Goal: Information Seeking & Learning: Learn about a topic

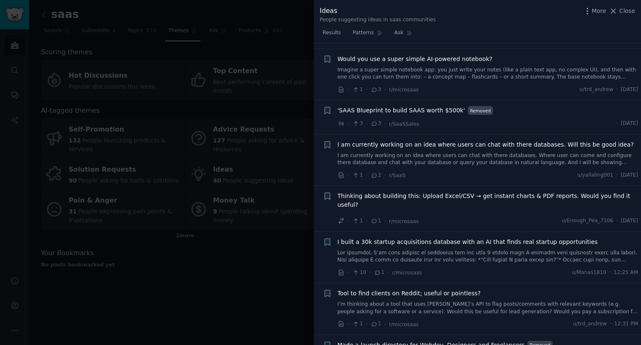
scroll to position [720, 0]
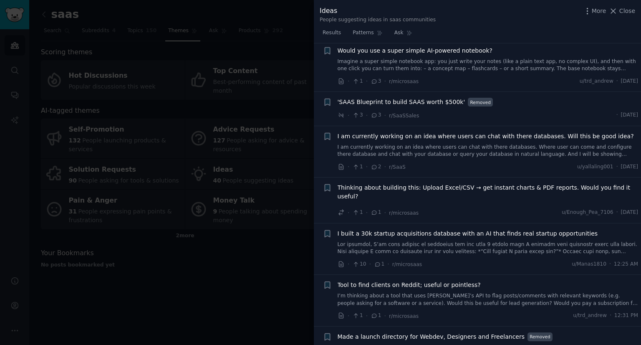
click at [224, 96] on div at bounding box center [320, 172] width 641 height 345
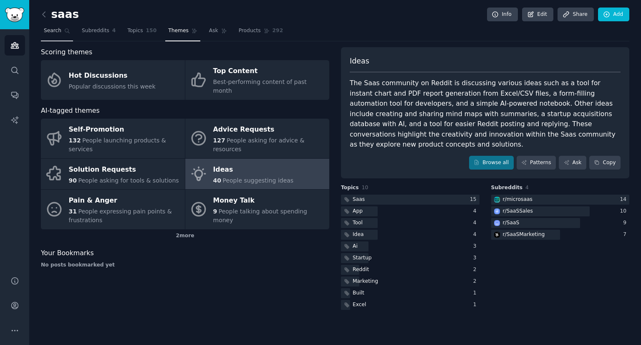
click at [57, 35] on link "Search" at bounding box center [57, 32] width 32 height 17
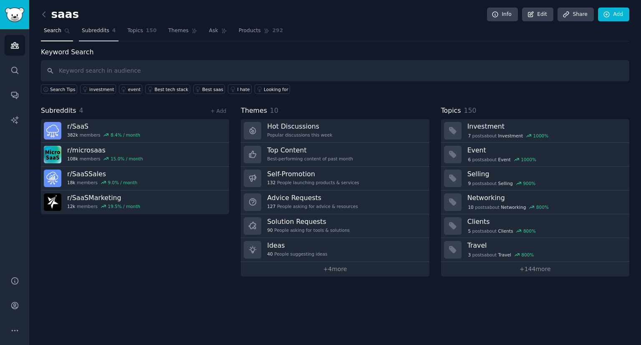
click at [89, 34] on link "Subreddits 4" at bounding box center [99, 32] width 40 height 17
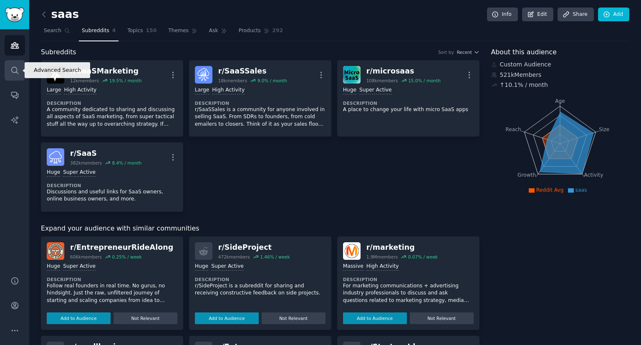
click at [10, 76] on link "Search" at bounding box center [15, 70] width 20 height 20
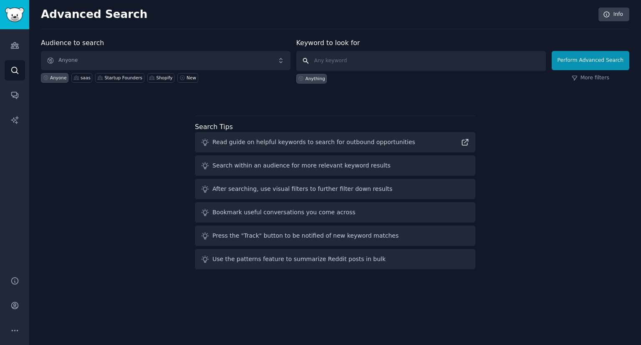
click at [359, 60] on input "text" at bounding box center [422, 61] width 250 height 20
type input "Is there a tool"
click button "Perform Advanced Search" at bounding box center [591, 60] width 78 height 19
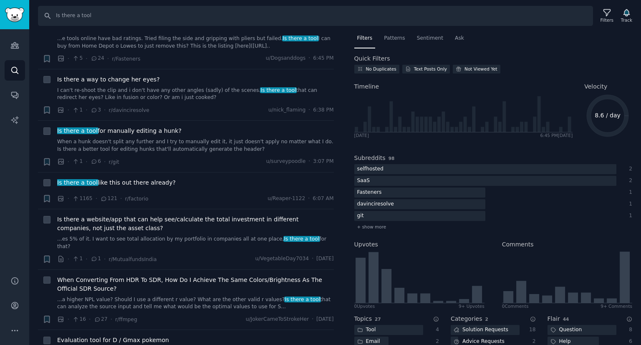
scroll to position [42, 0]
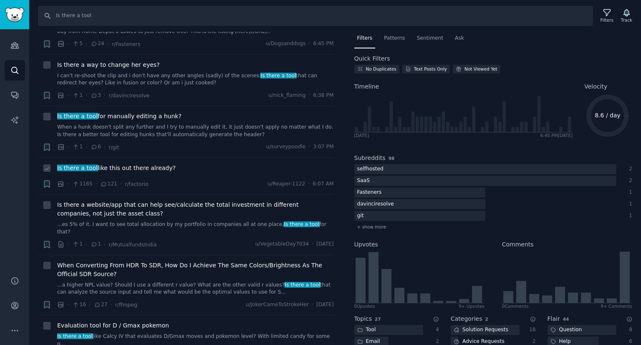
click at [194, 176] on div "Is there a tool like this out there already? · 1165 · 121 · r/factorio u/Reaper…" at bounding box center [195, 176] width 277 height 25
click at [150, 166] on span "Is there a tool like this out there already?" at bounding box center [116, 168] width 119 height 9
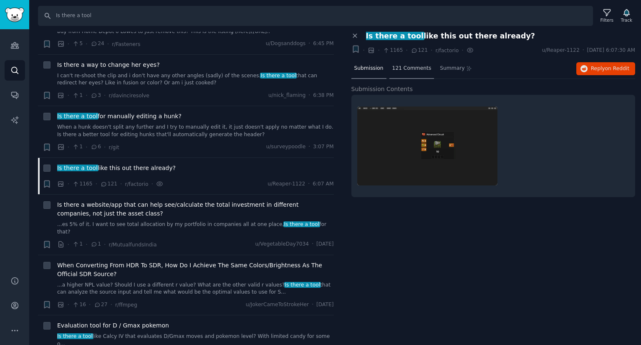
click at [419, 72] on div "121 Comments" at bounding box center [412, 69] width 45 height 20
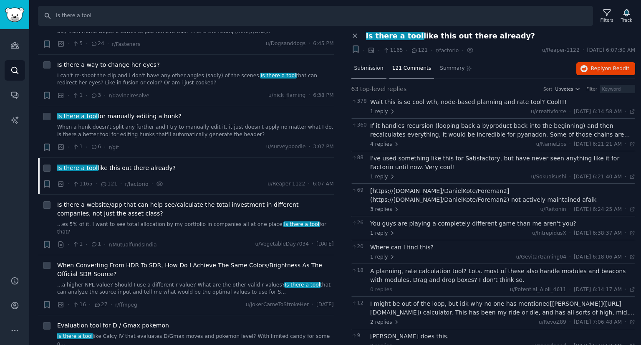
click at [373, 73] on div "Submission" at bounding box center [369, 69] width 35 height 20
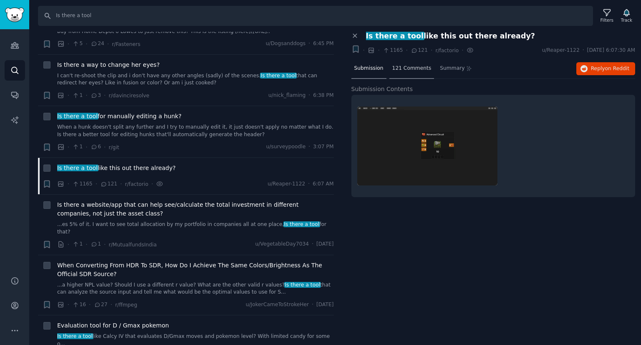
click at [403, 66] on span "121 Comments" at bounding box center [412, 69] width 39 height 8
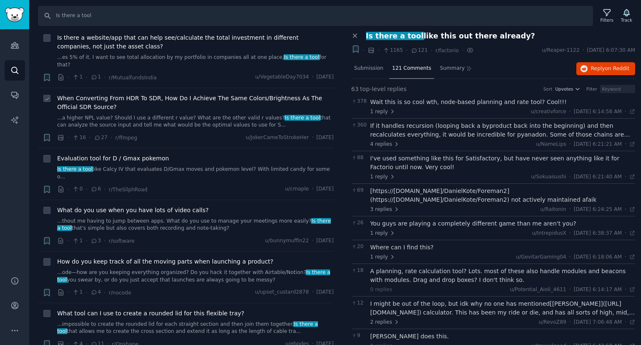
scroll to position [251, 0]
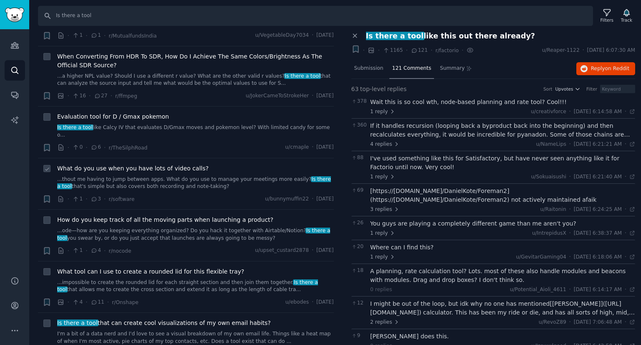
click at [212, 176] on link "...thout me having to jump between apps. What do you use to manage your meeting…" at bounding box center [195, 183] width 277 height 15
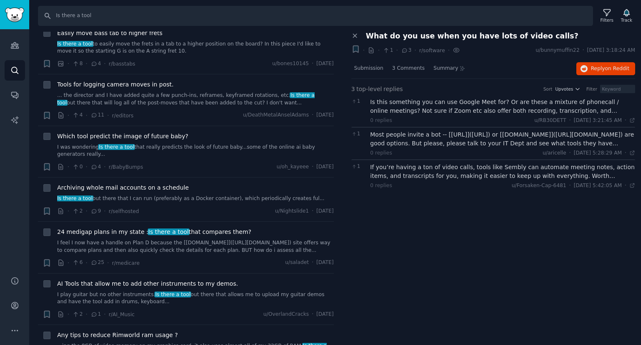
scroll to position [710, 0]
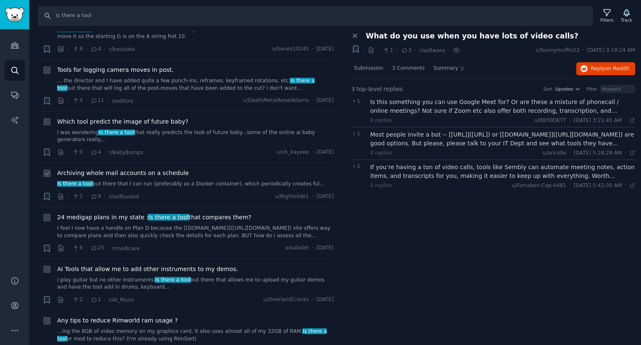
click at [185, 180] on link "Is there a tool out there that I can run (preferably as a Docker container), wh…" at bounding box center [195, 184] width 277 height 8
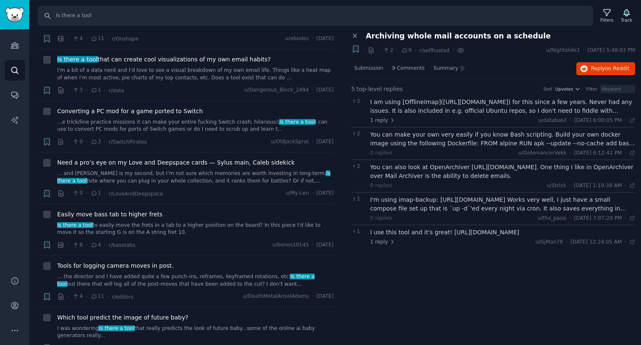
scroll to position [501, 0]
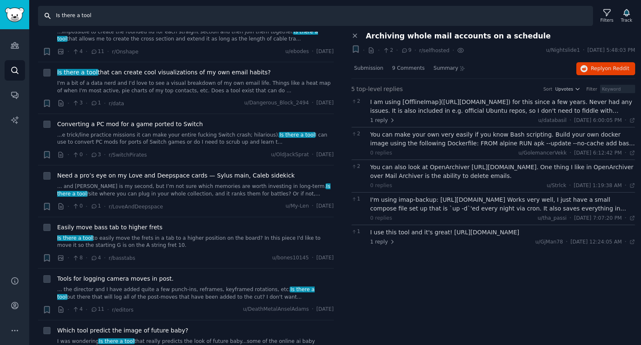
click at [122, 22] on input "Is there a tool" at bounding box center [315, 16] width 555 height 20
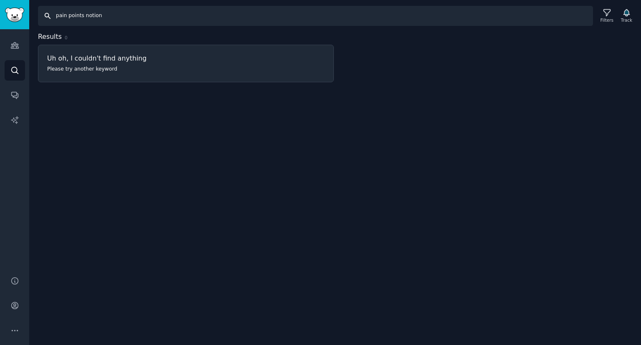
click at [94, 15] on input "pain points notion" at bounding box center [315, 16] width 555 height 20
type input "pain points"
click at [600, 15] on div "Filters" at bounding box center [607, 16] width 22 height 18
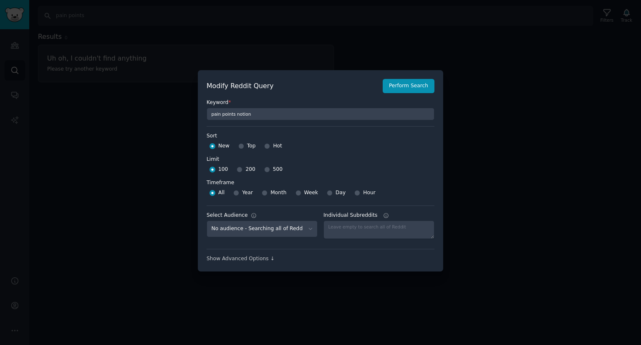
scroll to position [6, 0]
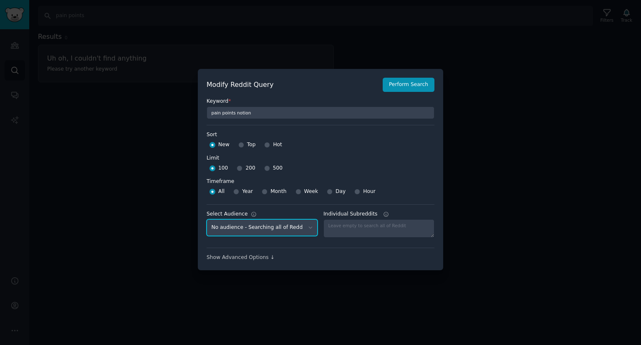
click at [298, 226] on select "No audience - Searching all of Reddit Shopify - 1 Subreddit Startup Founders - …" at bounding box center [262, 227] width 111 height 17
select select "92254ff21d"
click at [207, 219] on select "No audience - Searching all of Reddit Shopify - 1 Subreddit Startup Founders - …" at bounding box center [262, 227] width 111 height 17
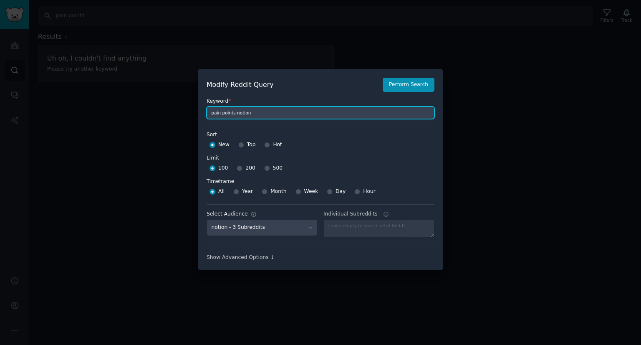
click at [239, 114] on input "pain points notion" at bounding box center [321, 112] width 228 height 13
type input "pain points"
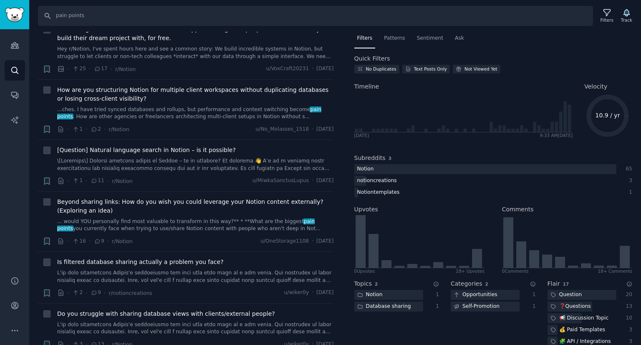
scroll to position [251, 0]
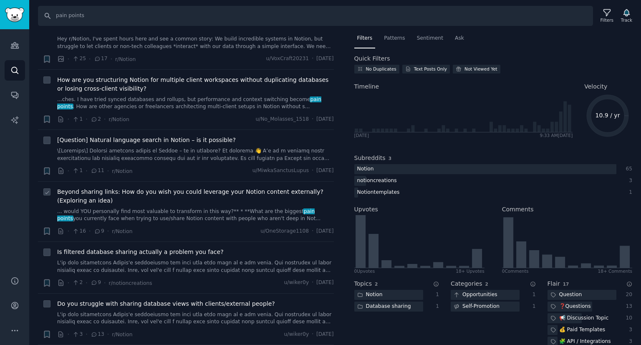
click at [205, 211] on link "... would YOU personally find most valuable to transform in this way?** * **Wha…" at bounding box center [195, 215] width 277 height 15
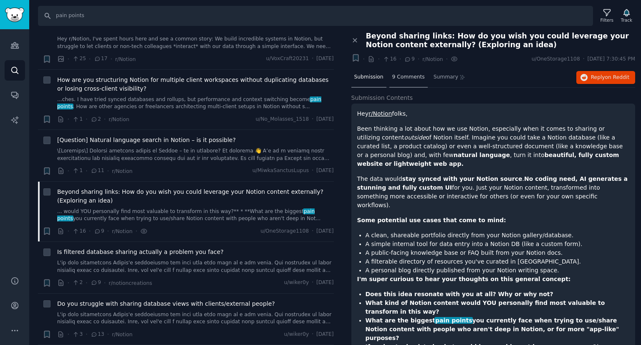
click at [399, 80] on div "9 Comments" at bounding box center [409, 78] width 38 height 20
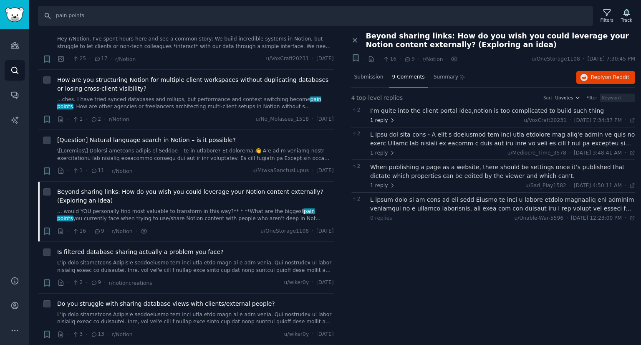
click at [384, 118] on span "1 reply" at bounding box center [382, 121] width 25 height 8
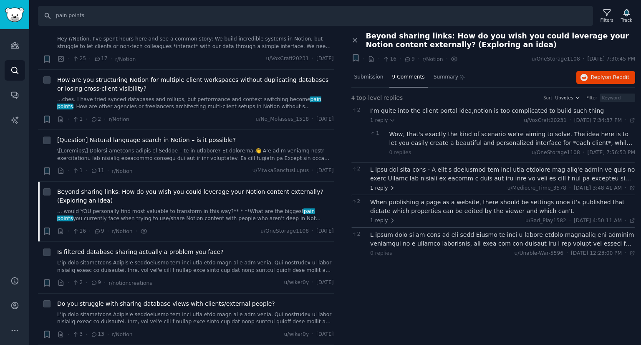
click at [374, 188] on span "1 reply" at bounding box center [382, 189] width 25 height 8
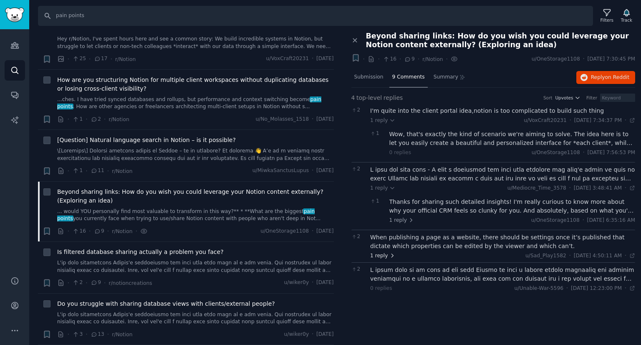
click at [381, 254] on span "1 reply" at bounding box center [382, 256] width 25 height 8
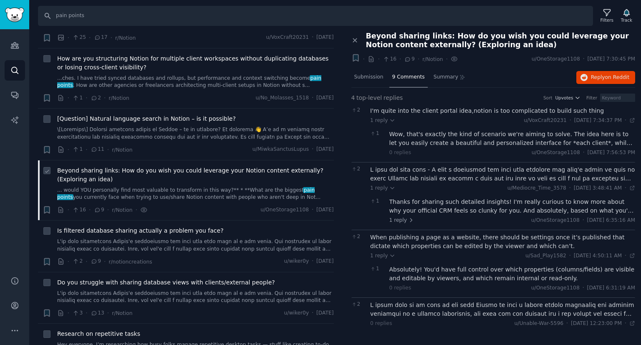
scroll to position [292, 0]
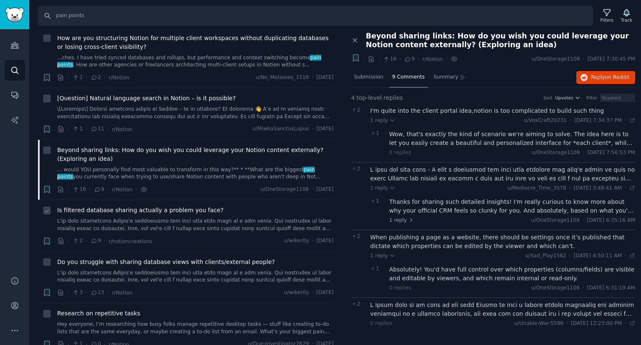
click at [189, 218] on link at bounding box center [195, 225] width 277 height 15
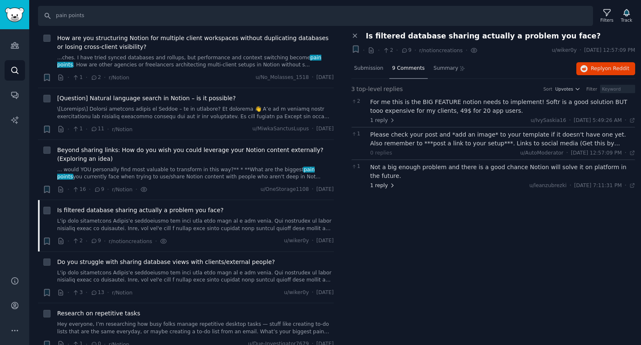
click at [383, 182] on span "1 reply" at bounding box center [382, 186] width 25 height 8
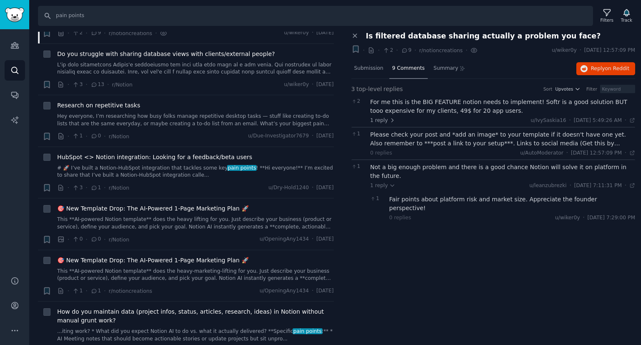
scroll to position [501, 0]
